Goal: Task Accomplishment & Management: Use online tool/utility

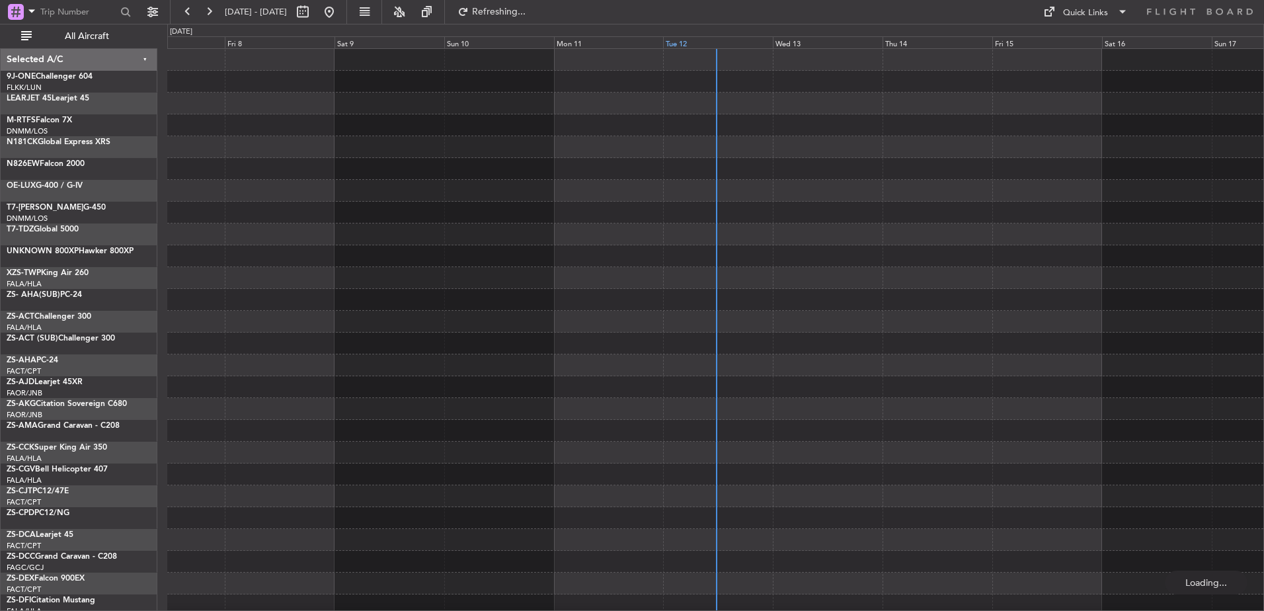
click at [693, 42] on div "Tue 12" at bounding box center [718, 42] width 110 height 12
click at [79, 32] on span "All Aircraft" at bounding box center [86, 36] width 105 height 9
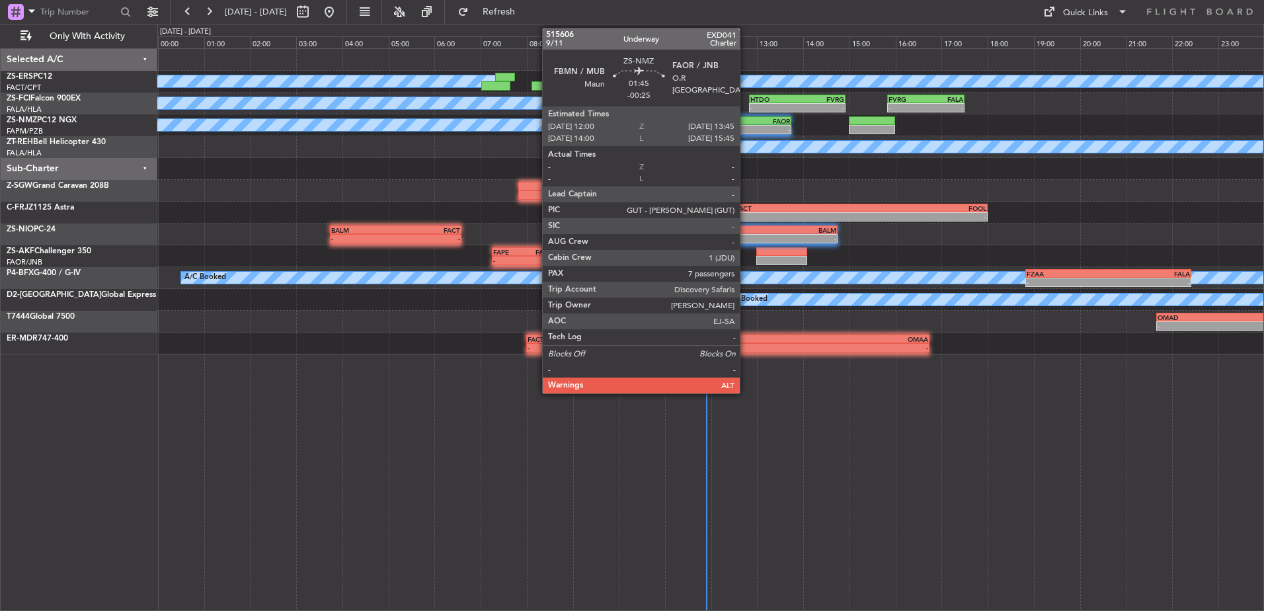
click at [746, 122] on div "FBMN" at bounding box center [731, 121] width 39 height 8
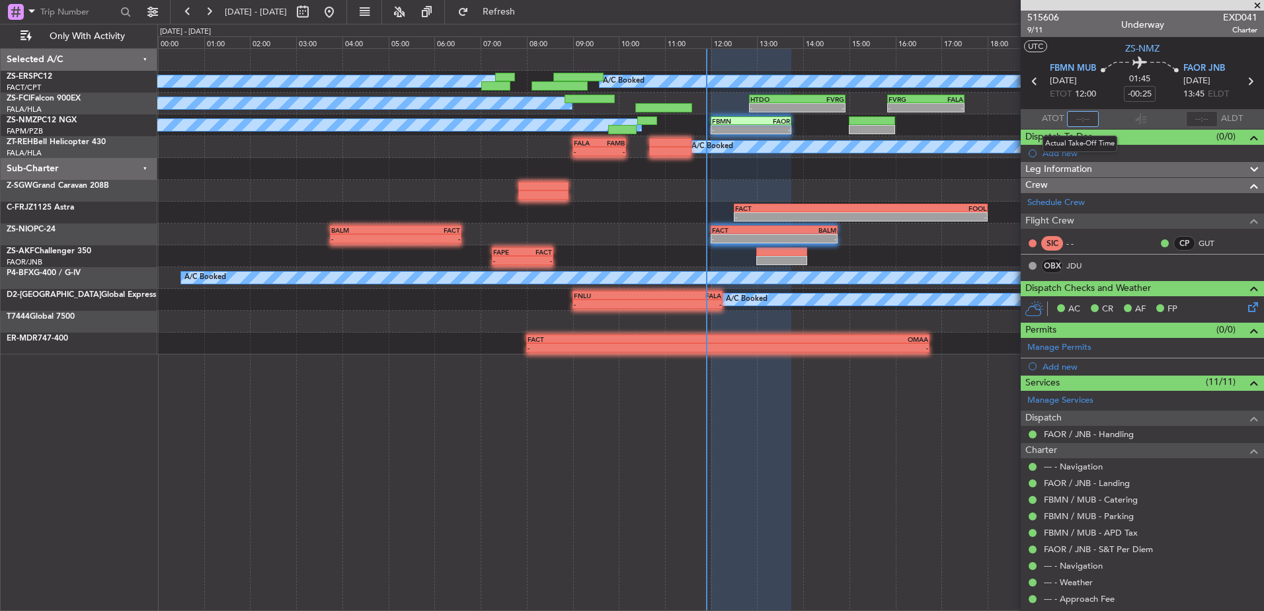
click at [1076, 122] on input "text" at bounding box center [1083, 119] width 32 height 16
type input "11:49"
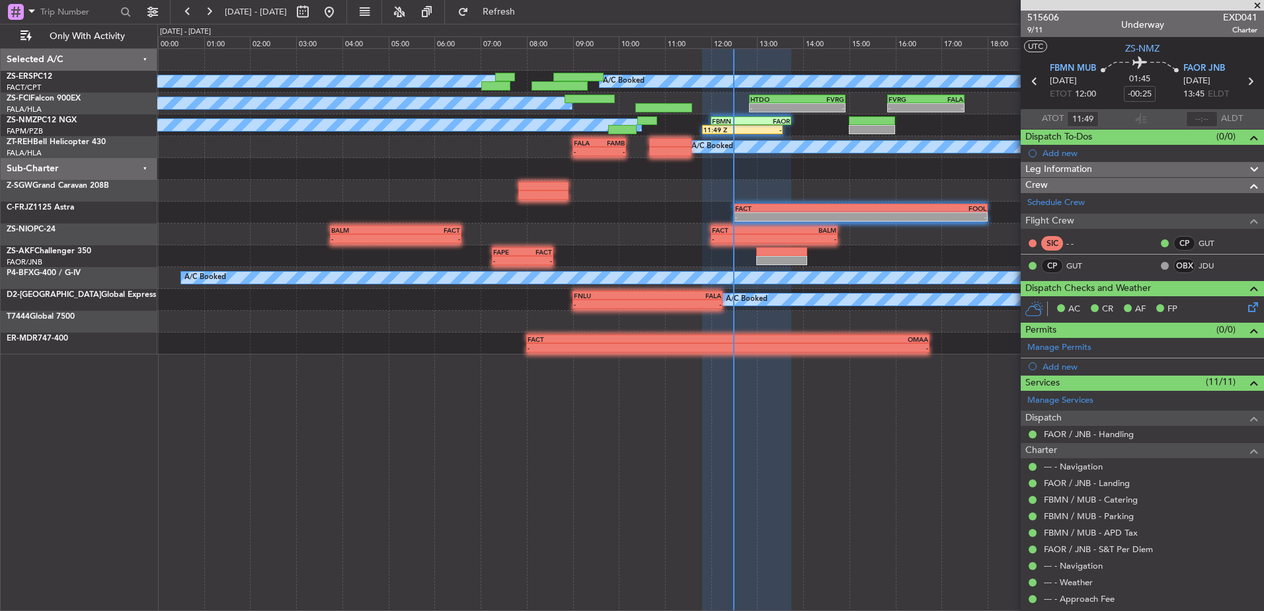
click at [1260, 5] on span at bounding box center [1257, 6] width 13 height 12
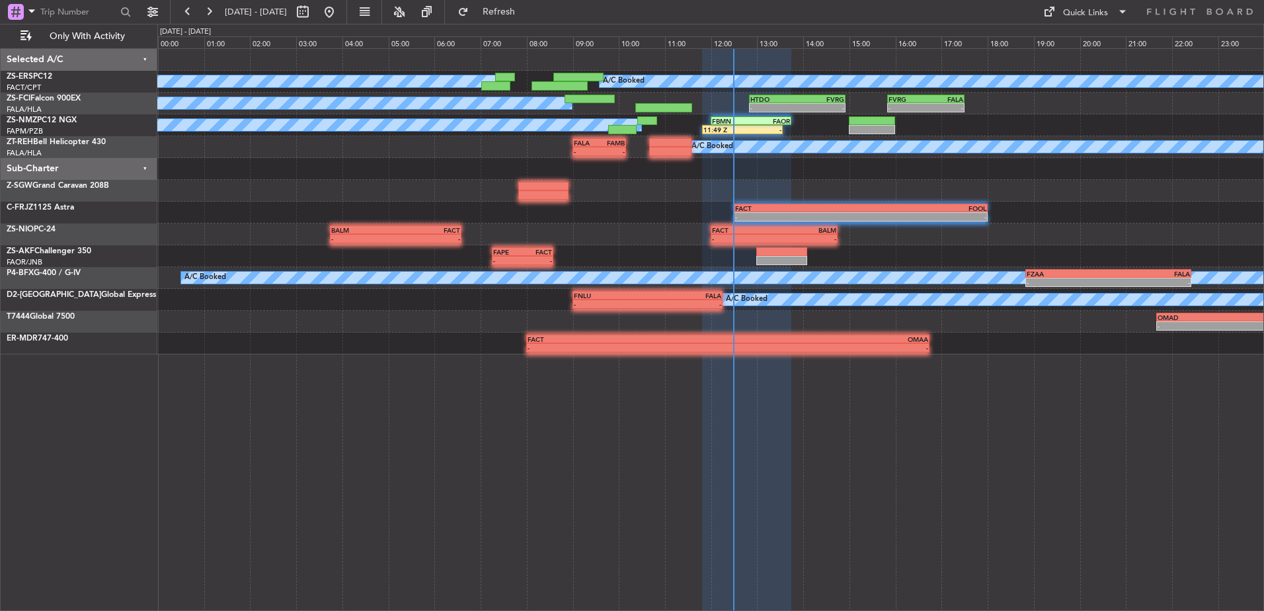
type input "0"
